Goal: Navigation & Orientation: Understand site structure

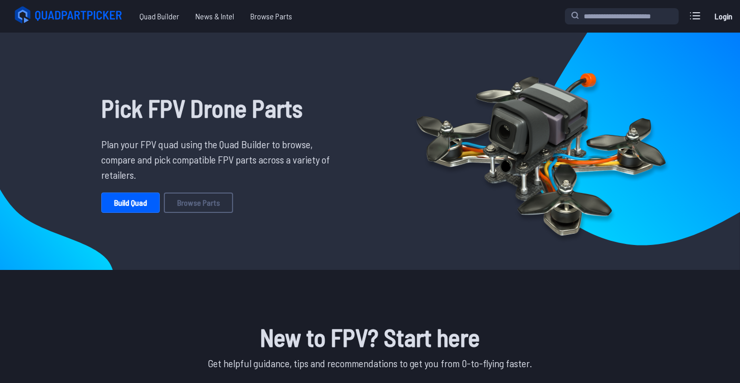
click at [727, 19] on link "Login" at bounding box center [723, 16] width 24 height 20
click at [688, 21] on icon at bounding box center [695, 16] width 16 height 16
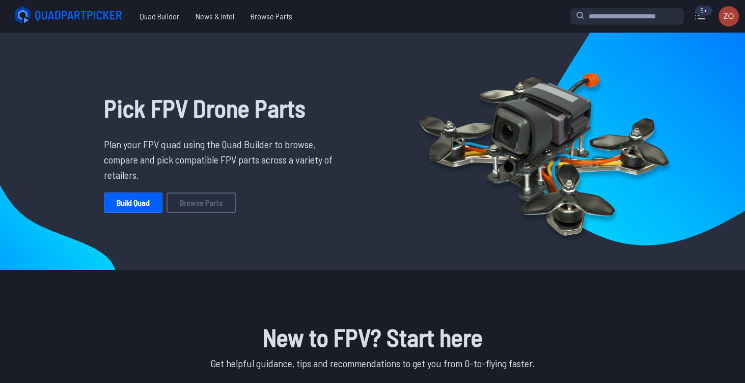
click at [424, 217] on label "close sidebar" at bounding box center [372, 191] width 745 height 383
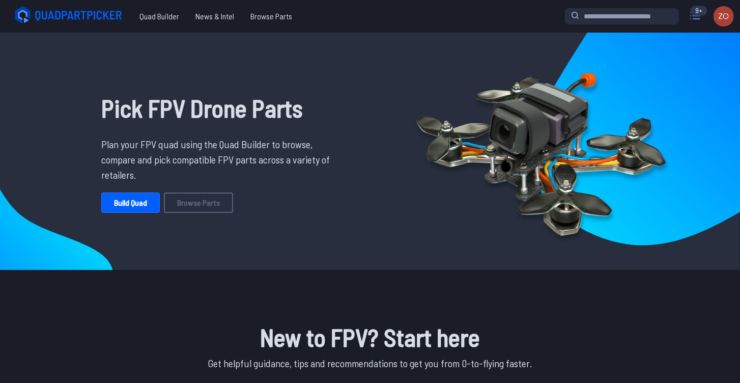
click at [698, 17] on icon at bounding box center [695, 16] width 16 height 16
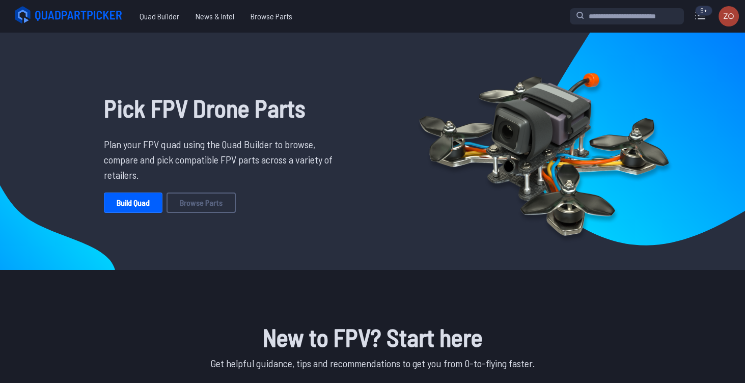
click at [552, 70] on label "close sidebar" at bounding box center [372, 191] width 745 height 383
